Goal: Information Seeking & Learning: Learn about a topic

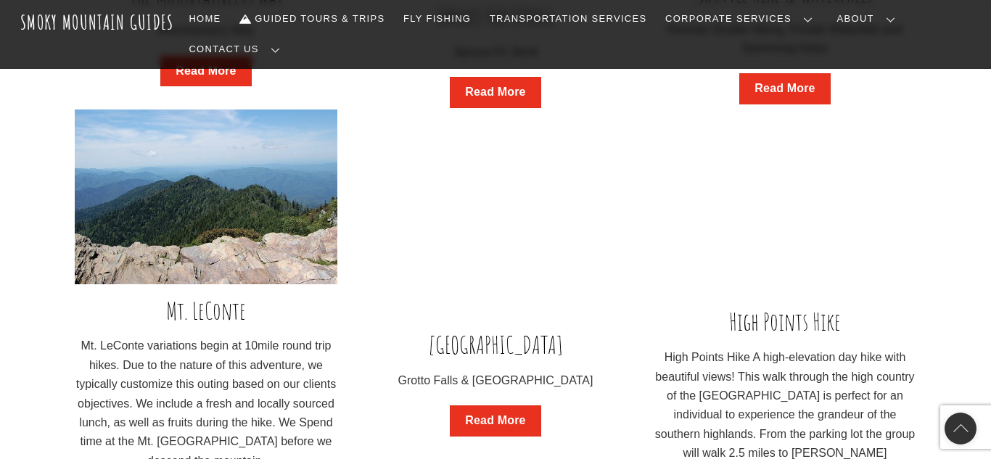
scroll to position [1310, 0]
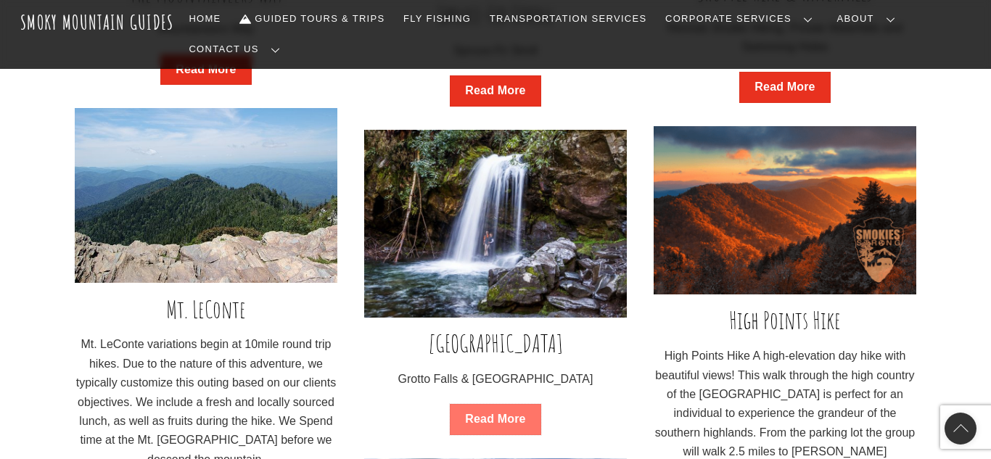
click at [491, 404] on link "Read More" at bounding box center [495, 419] width 91 height 31
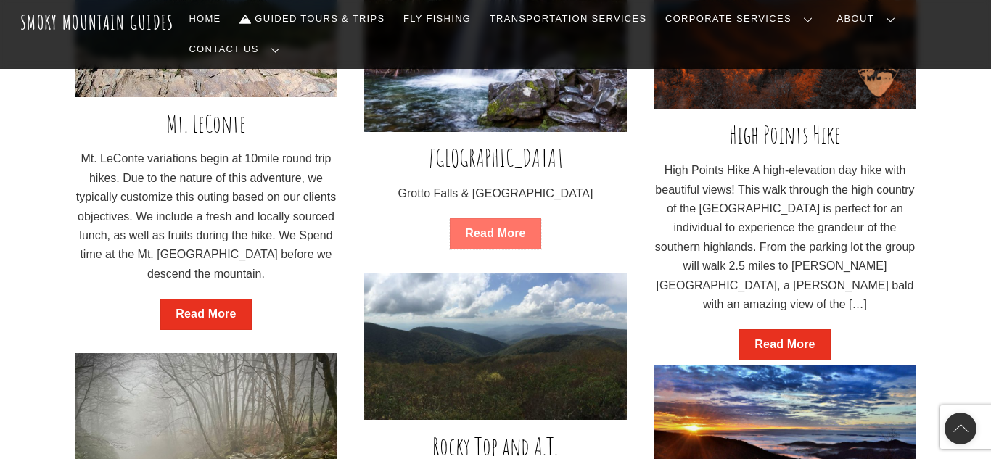
scroll to position [1504, 0]
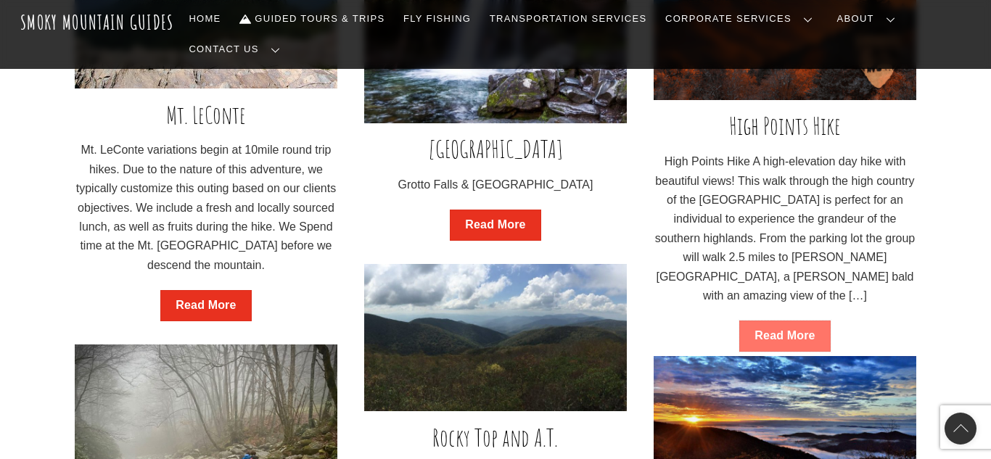
click at [777, 321] on link "Read More" at bounding box center [785, 336] width 91 height 31
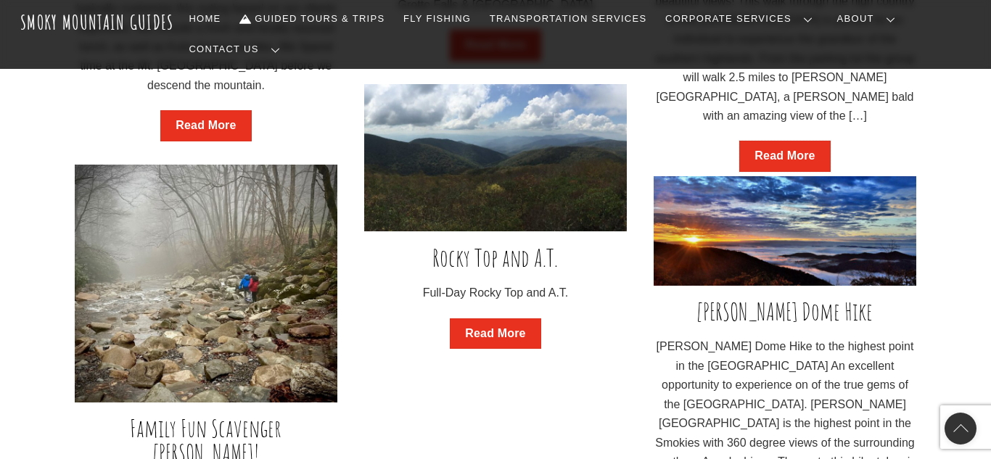
scroll to position [1690, 0]
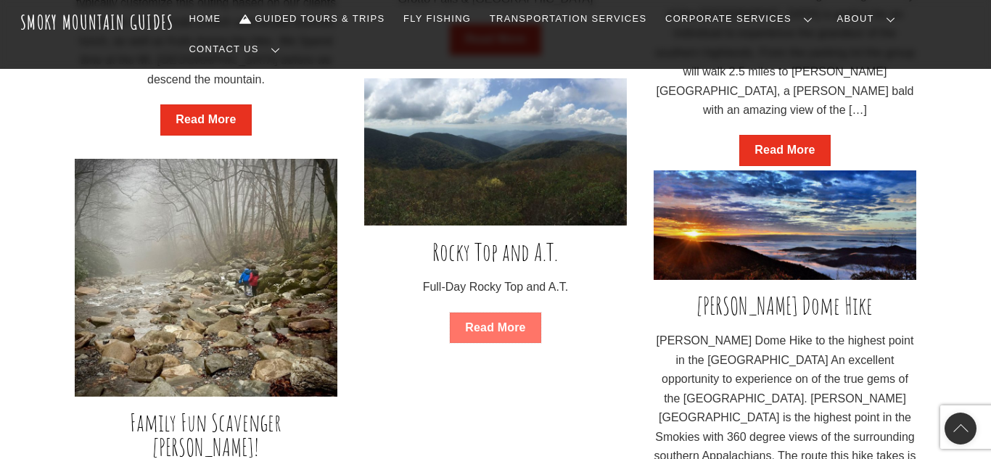
click at [486, 313] on link "Read More" at bounding box center [495, 328] width 91 height 31
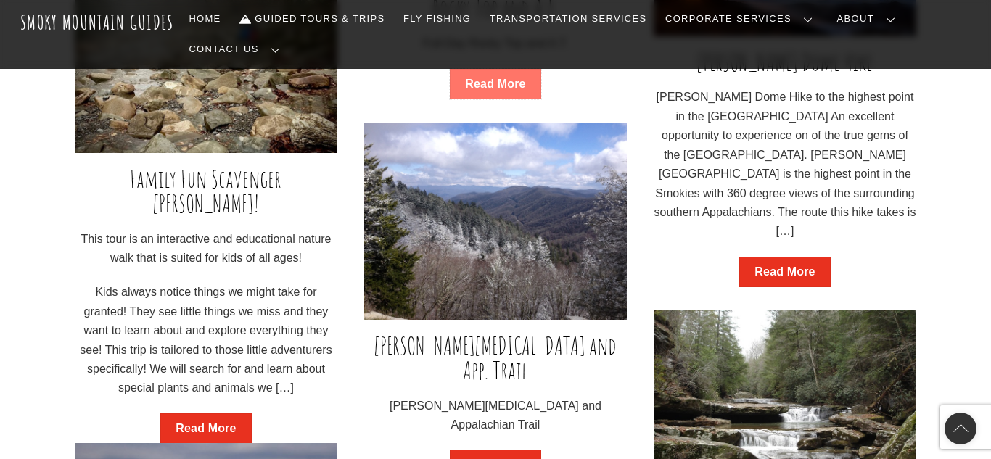
scroll to position [1935, 0]
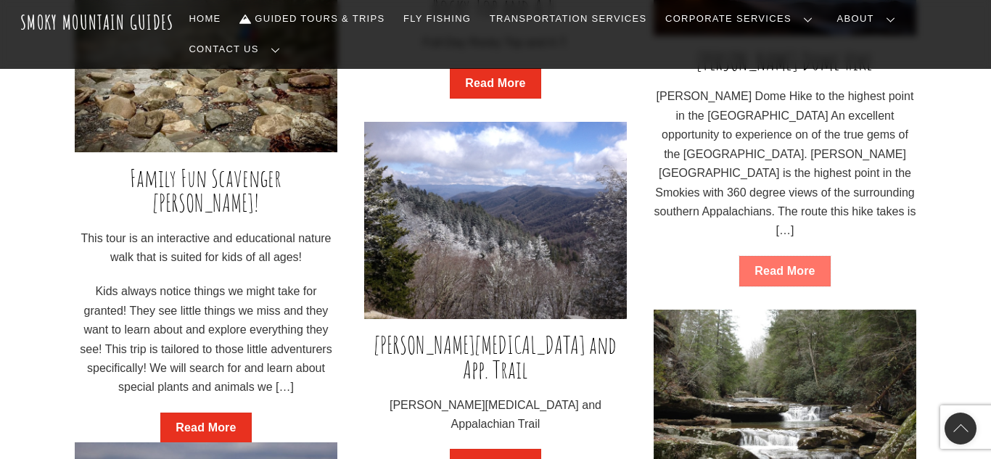
click at [804, 256] on link "Read More" at bounding box center [785, 271] width 91 height 31
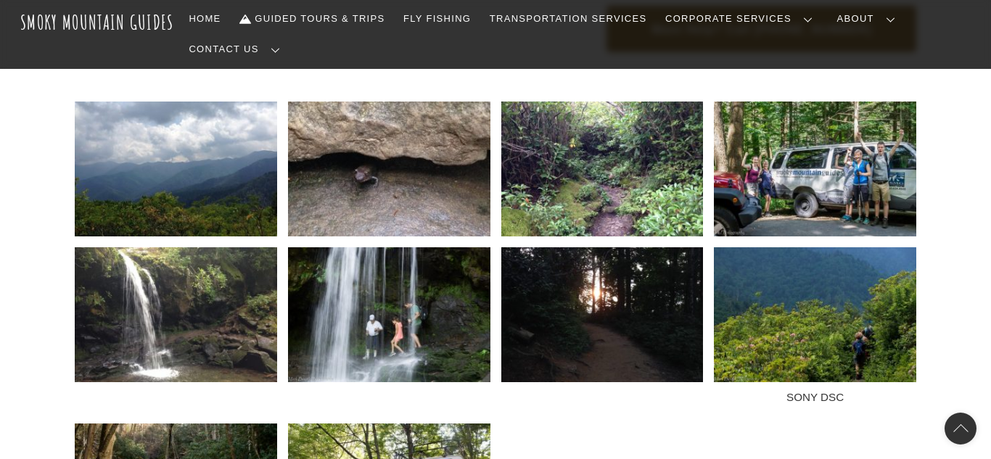
scroll to position [1008, 0]
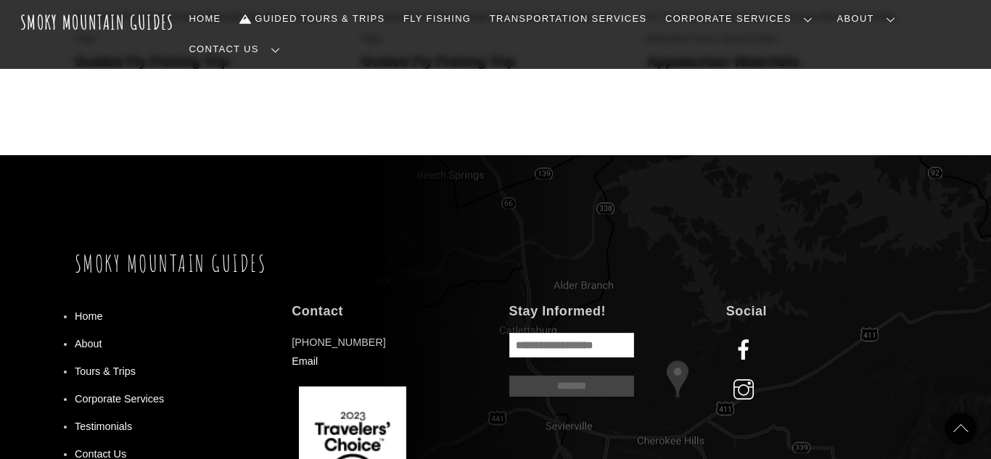
scroll to position [1398, 0]
